Goal: Transaction & Acquisition: Purchase product/service

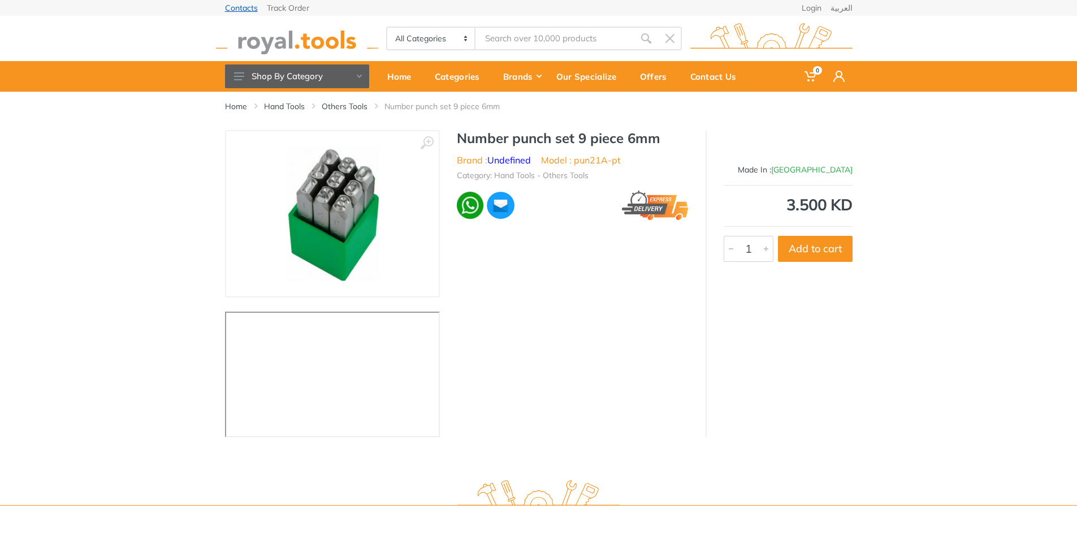
click at [243, 10] on link "Contacts" at bounding box center [241, 8] width 33 height 8
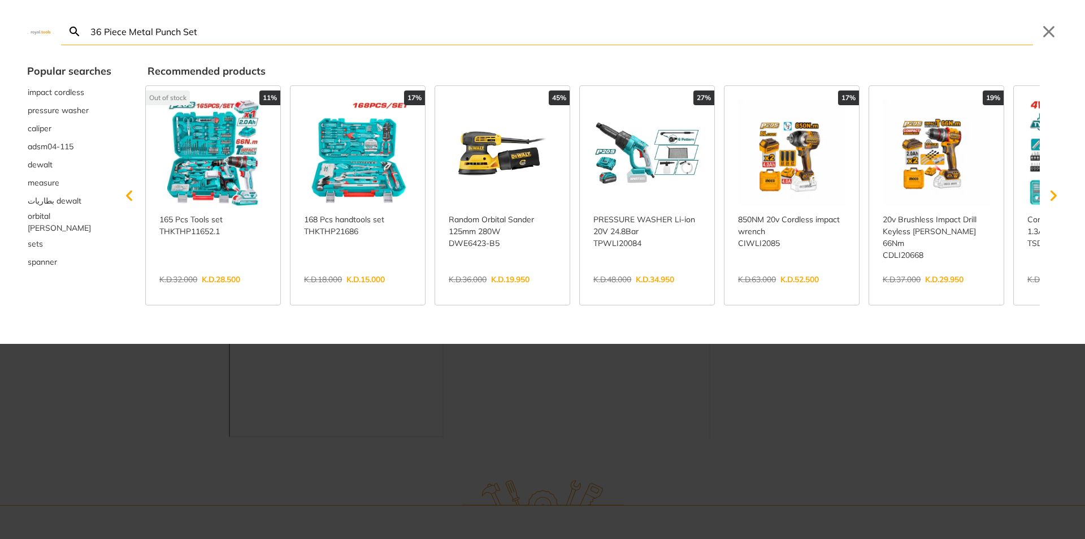
type input "36 Piece Metal Punch Set"
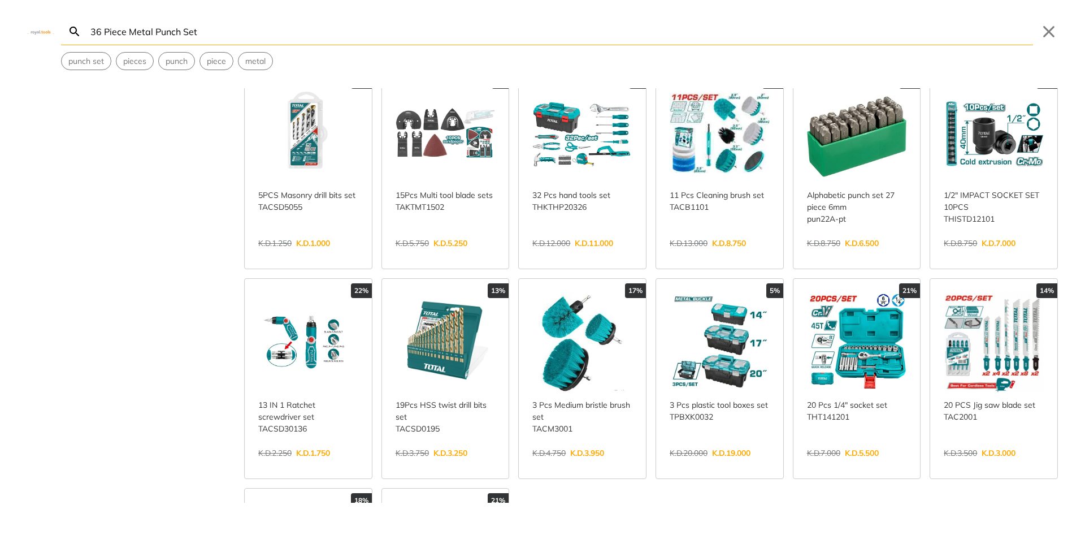
scroll to position [283, 0]
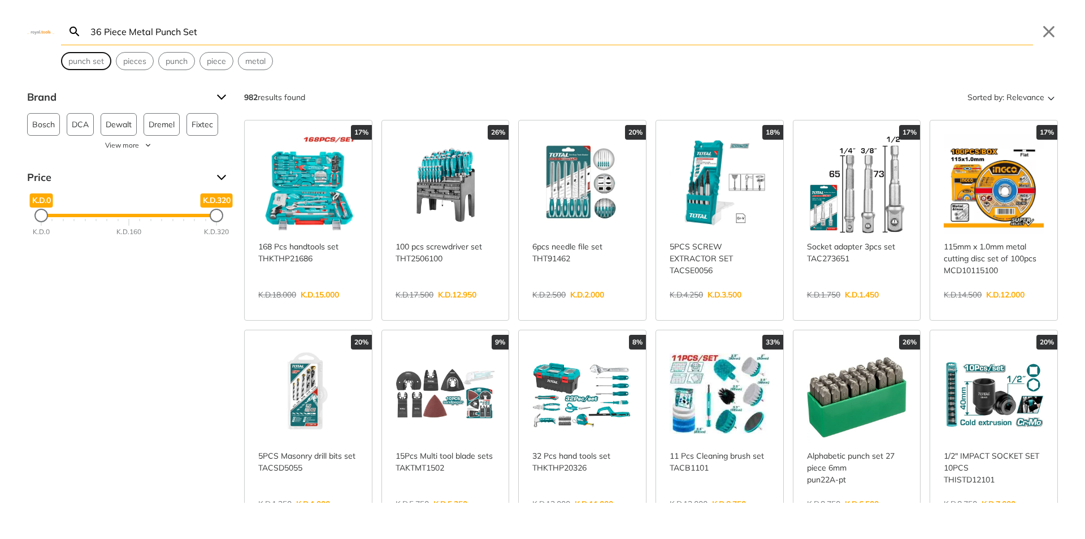
click at [80, 66] on span "punch set" at bounding box center [86, 61] width 36 height 12
type input "punch set"
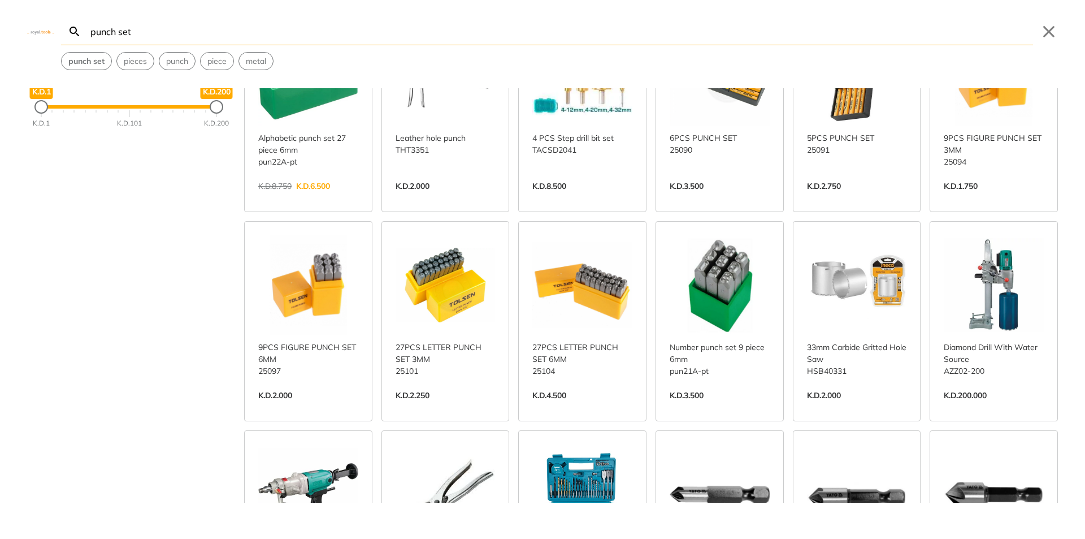
scroll to position [113, 0]
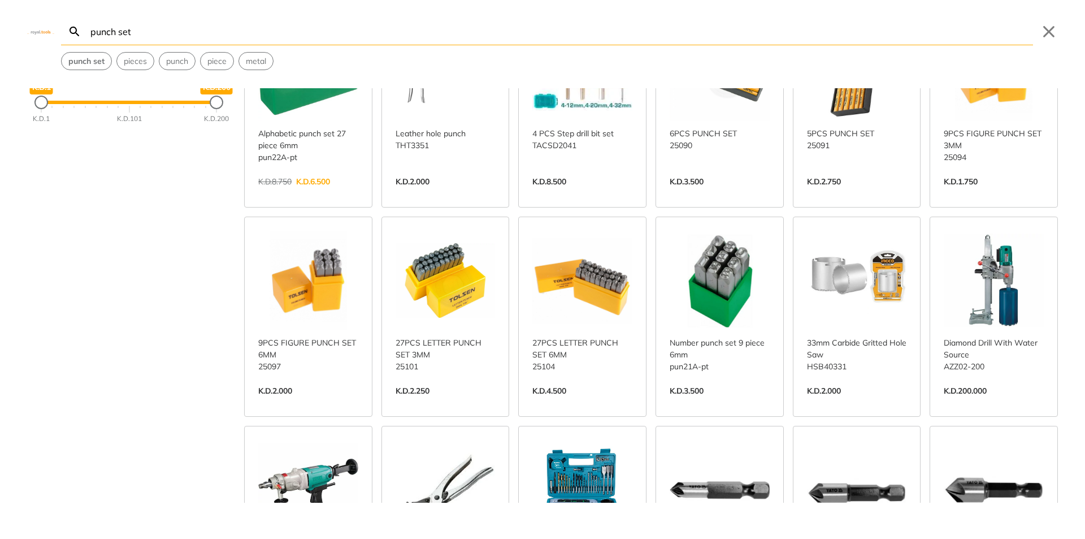
click at [450, 402] on link "View more →" at bounding box center [446, 402] width 100 height 0
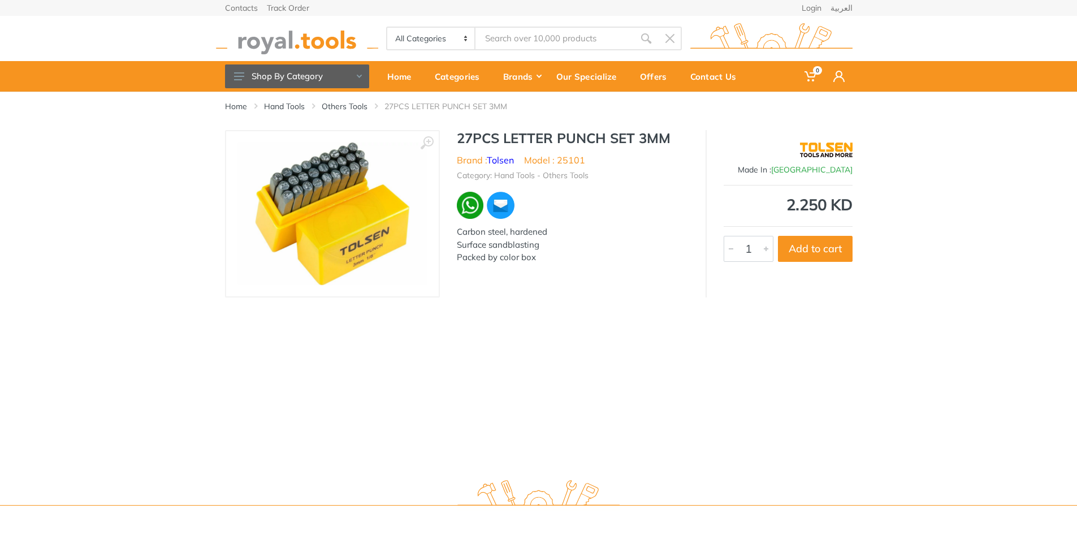
type input "punch set"
click at [320, 213] on img at bounding box center [332, 213] width 190 height 142
click at [809, 249] on button "Add to cart" at bounding box center [815, 249] width 75 height 26
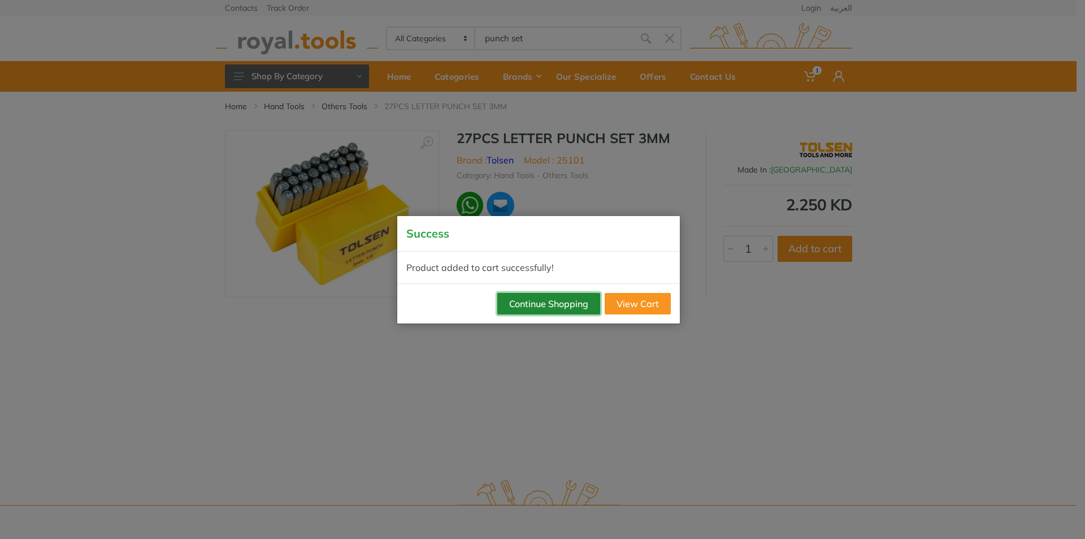
click at [560, 301] on button "Continue Shopping" at bounding box center [548, 303] width 103 height 21
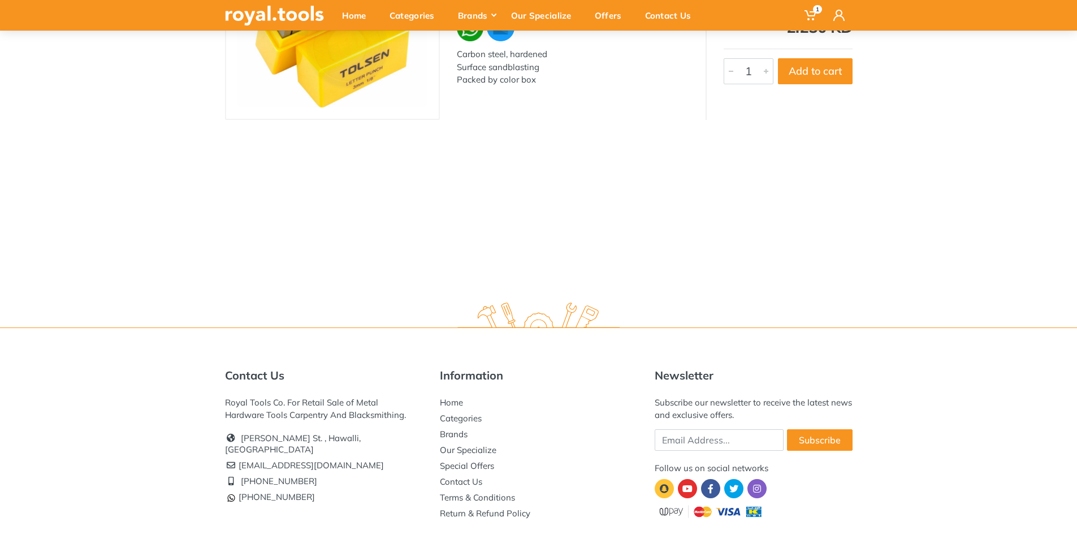
scroll to position [221, 0]
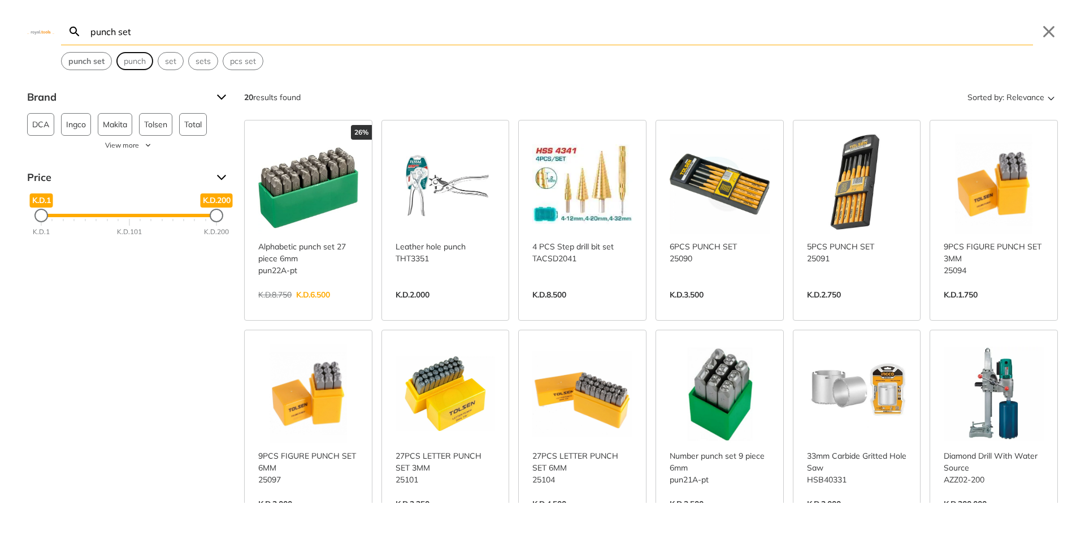
click at [139, 60] on span "punch" at bounding box center [135, 61] width 22 height 12
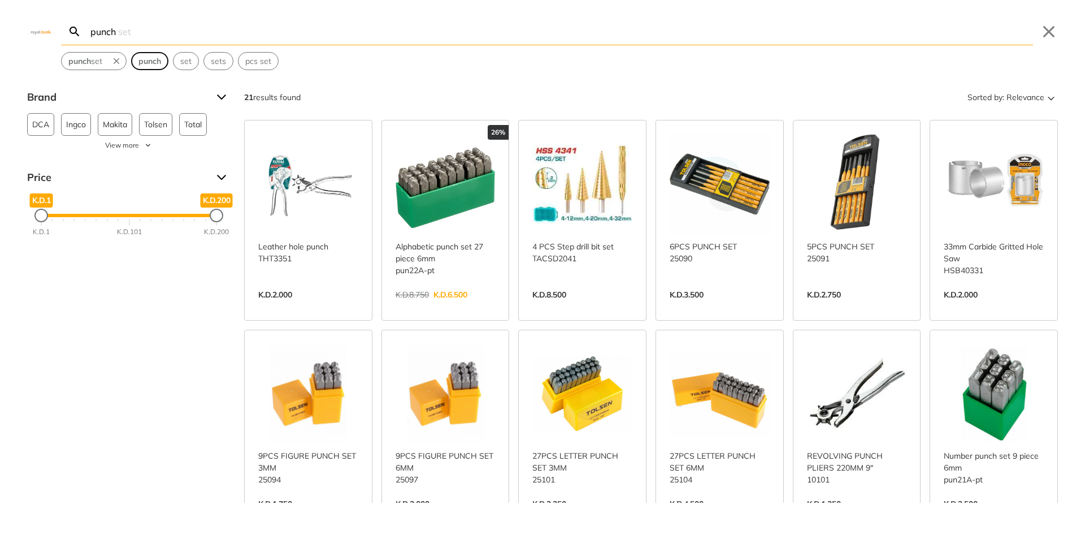
click at [146, 62] on strong "punch" at bounding box center [149, 61] width 23 height 10
click at [162, 34] on input "punch set" at bounding box center [560, 31] width 945 height 27
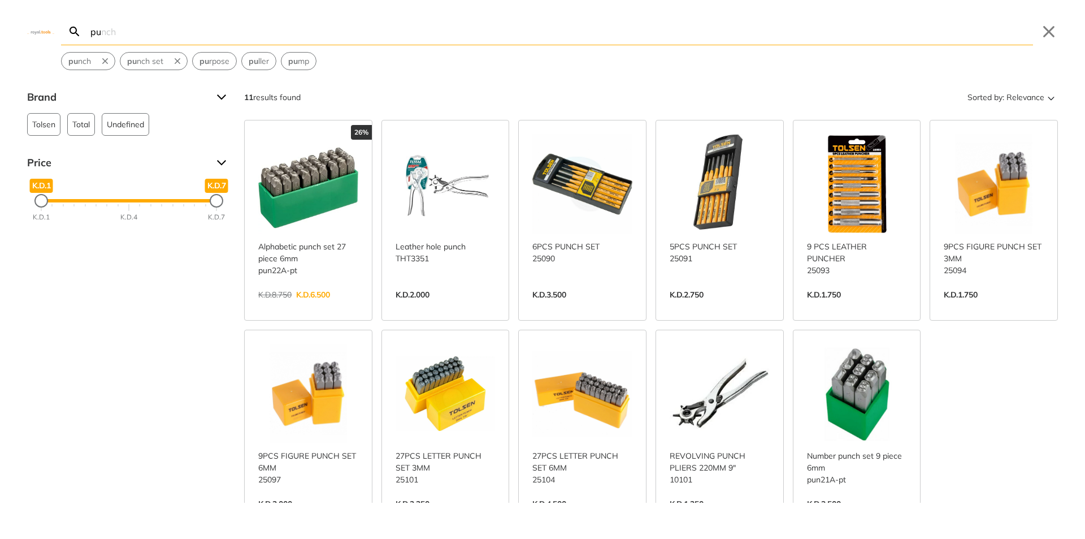
type input "p"
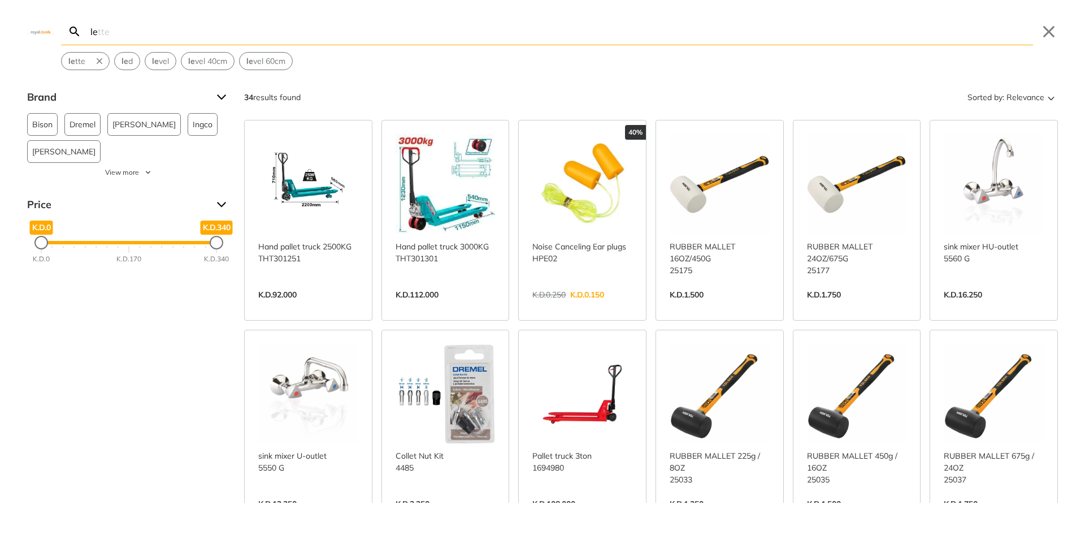
type input "l"
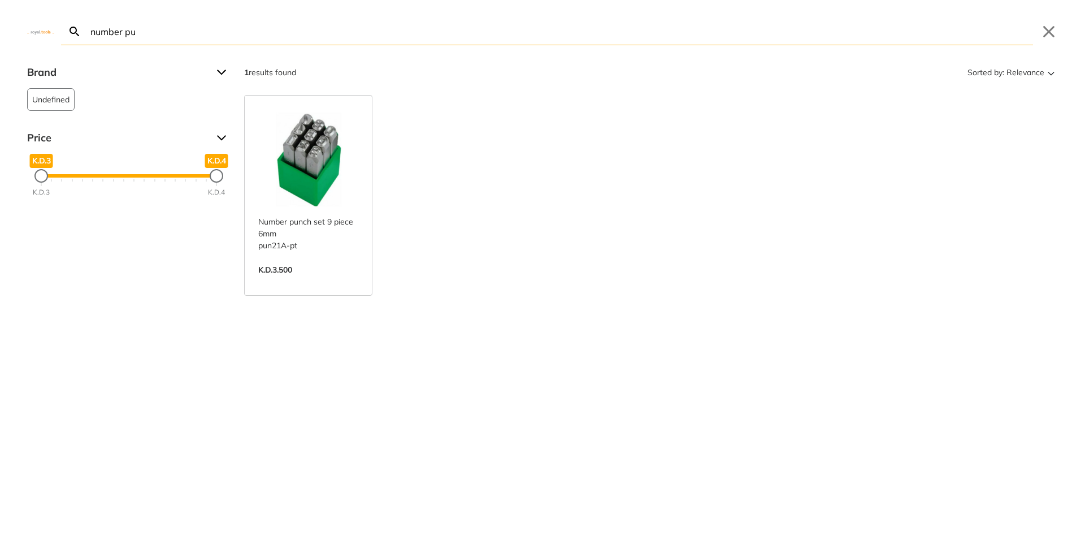
type input "number pu"
click at [311, 282] on link "View more →" at bounding box center [308, 282] width 100 height 0
